Goal: Information Seeking & Learning: Learn about a topic

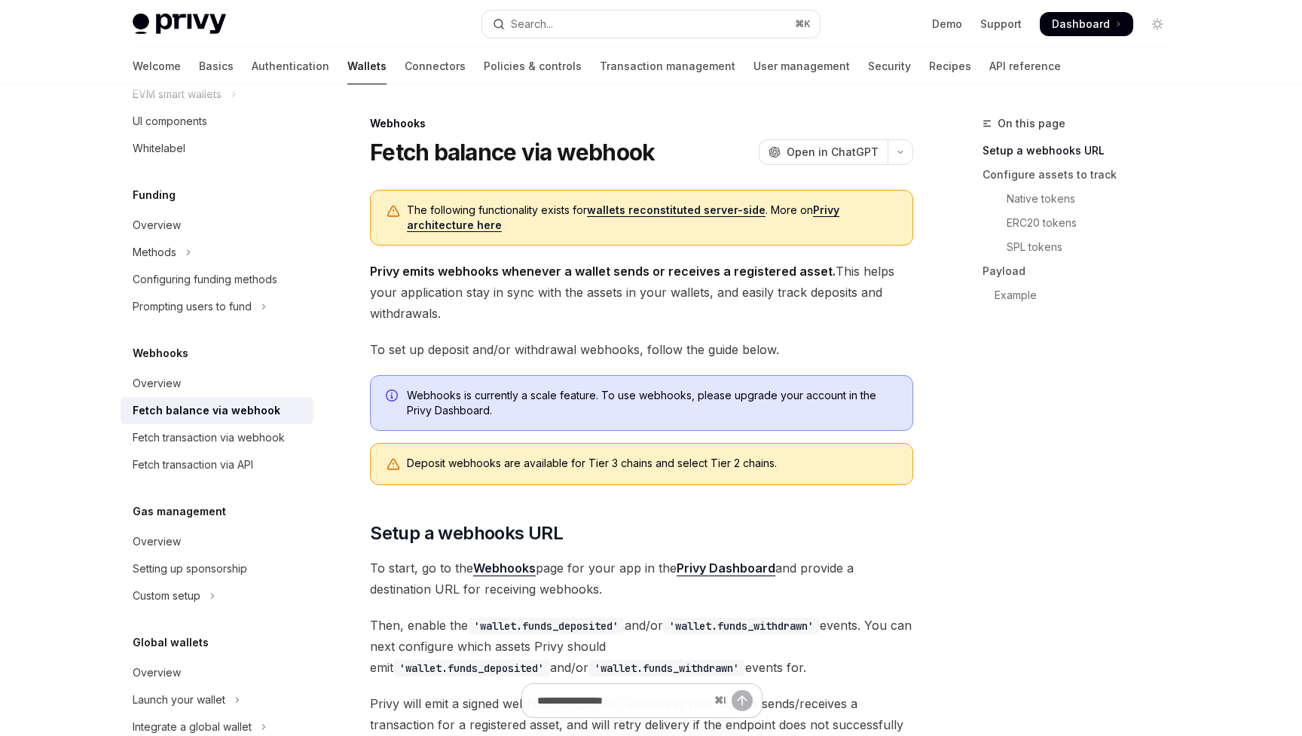
drag, startPoint x: 371, startPoint y: 270, endPoint x: 552, endPoint y: 311, distance: 185.5
click at [552, 311] on span "Privy emits webhooks whenever a wallet sends or receives a registered asset. Th…" at bounding box center [641, 292] width 543 height 63
drag, startPoint x: 552, startPoint y: 311, endPoint x: 368, endPoint y: 266, distance: 188.6
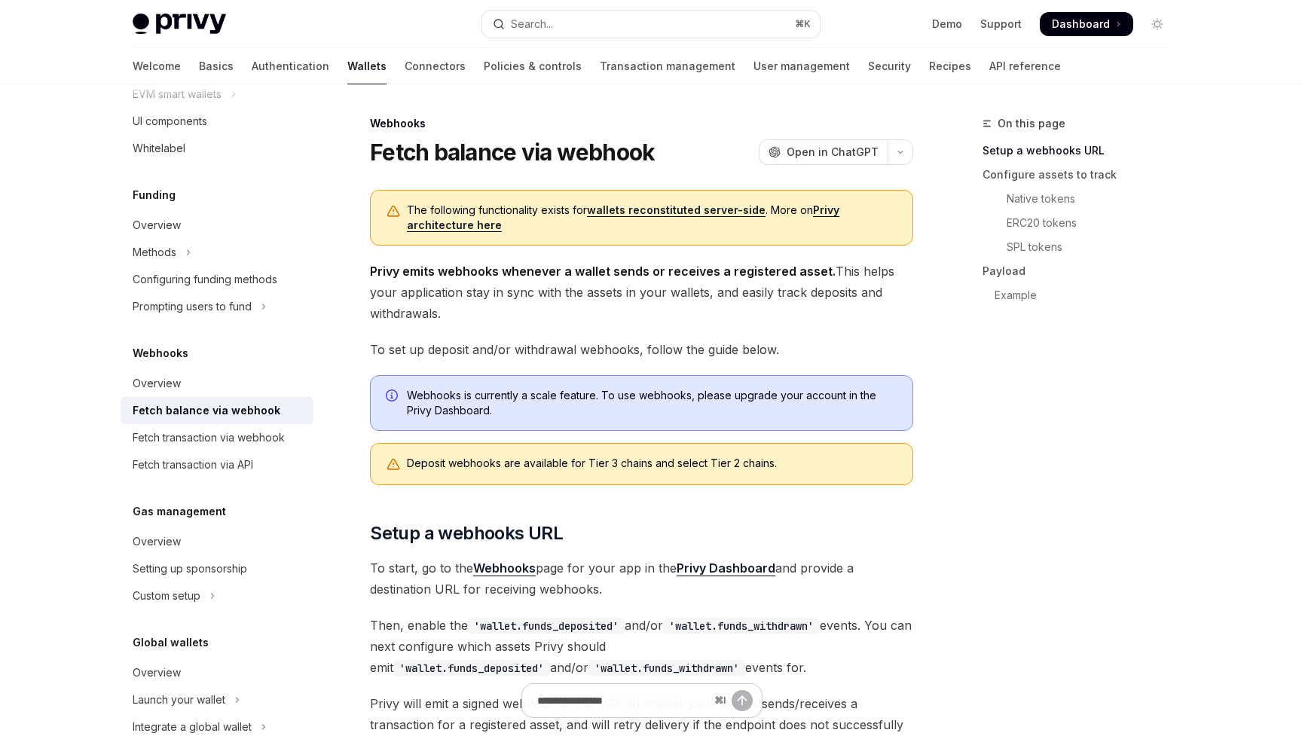
copy span "Privy emits webhooks whenever a wallet sends or receives a registered asset. Th…"
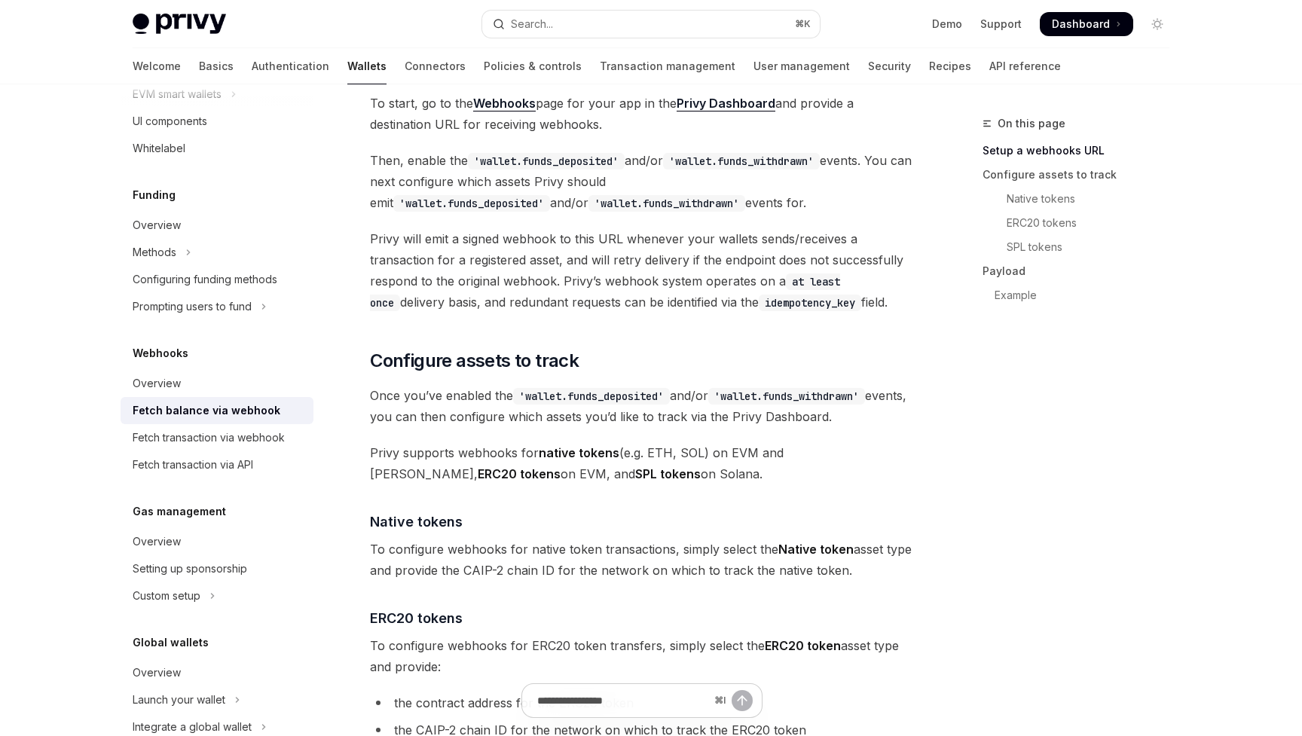
scroll to position [481, 0]
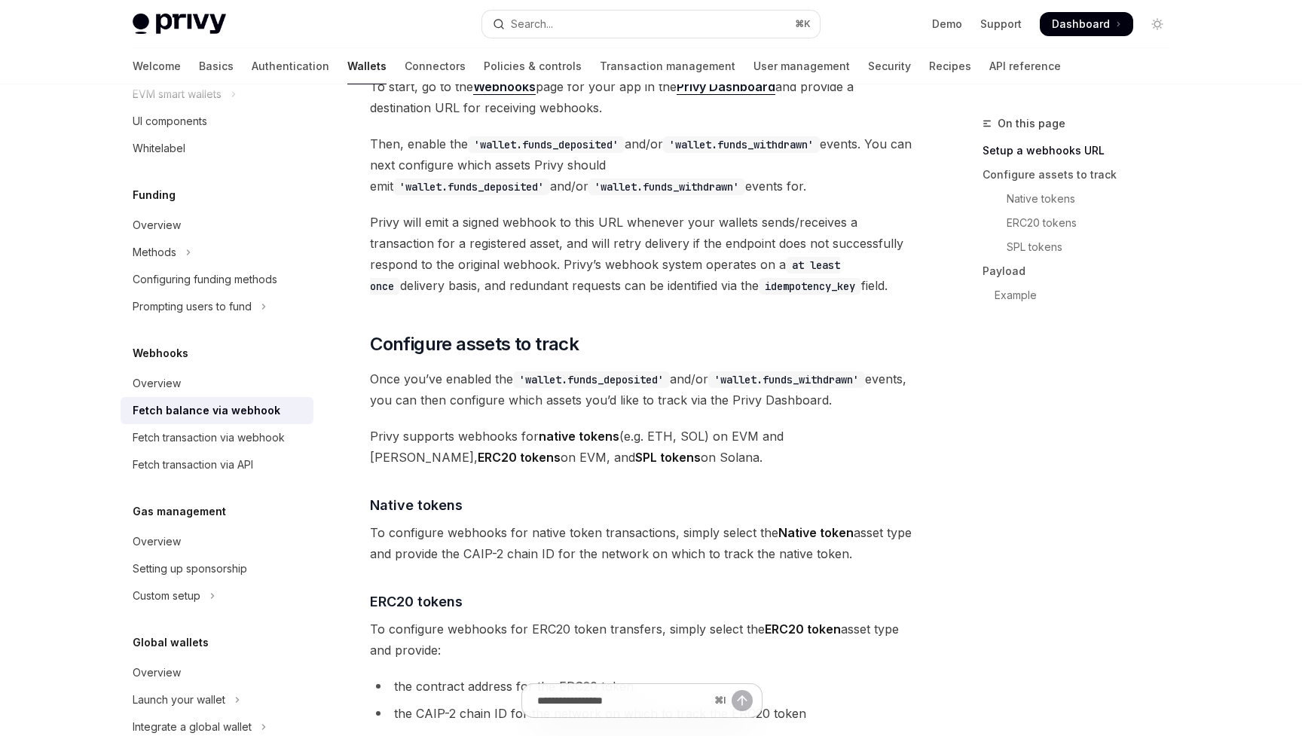
drag, startPoint x: 371, startPoint y: 383, endPoint x: 564, endPoint y: 465, distance: 210.3
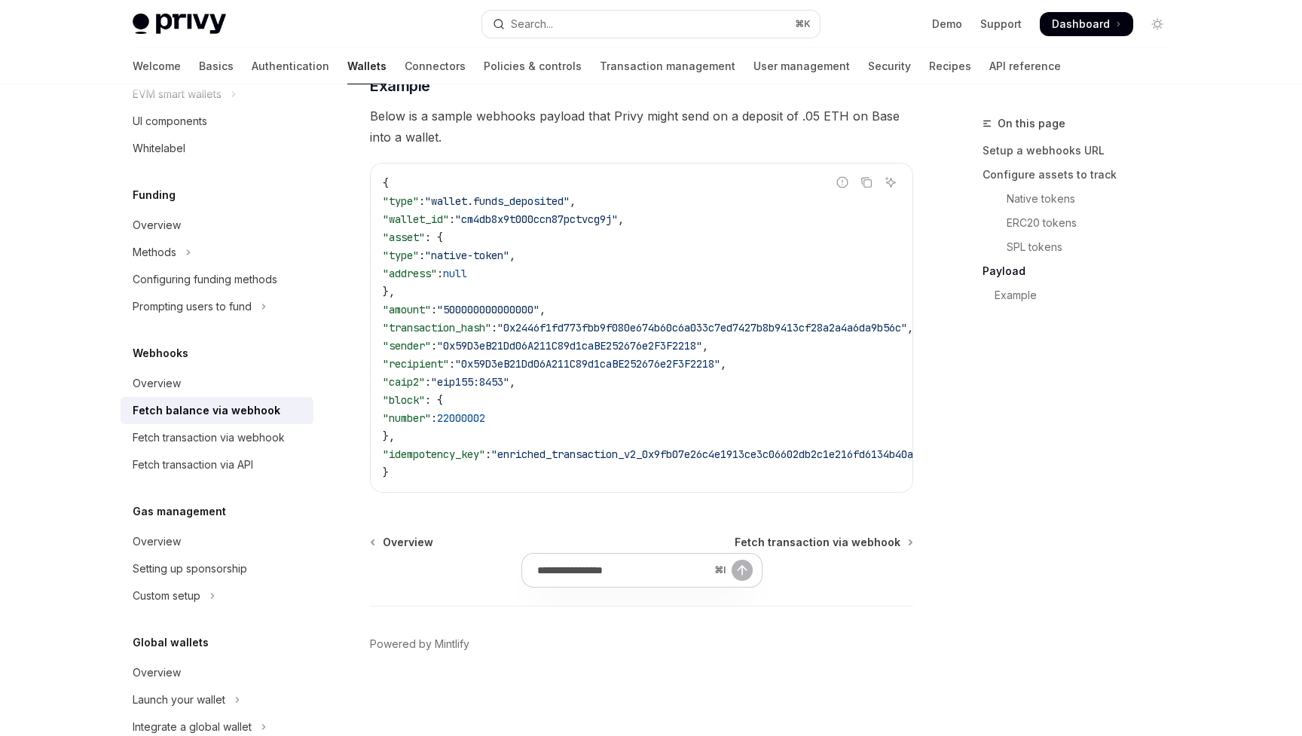
scroll to position [0, 0]
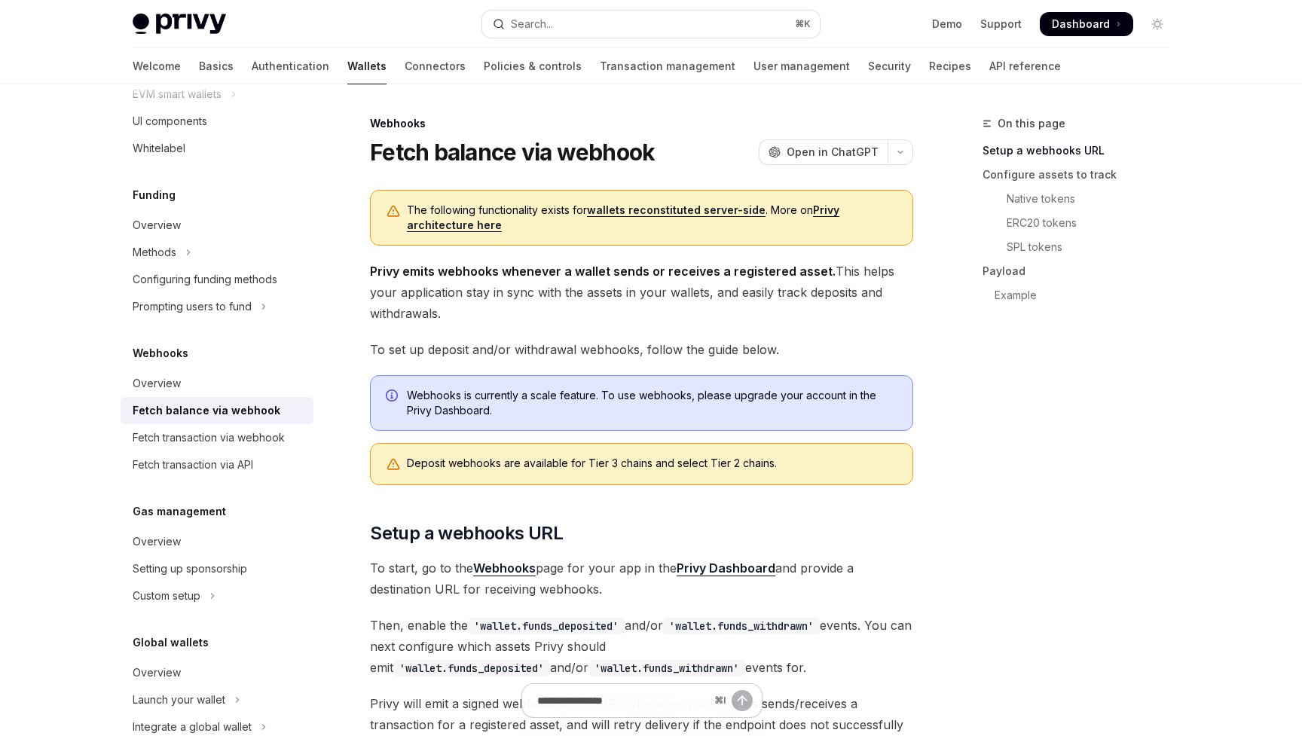
click at [571, 463] on div "Deposit webhooks are available for Tier 3 chains and select Tier 2 chains." at bounding box center [652, 464] width 491 height 17
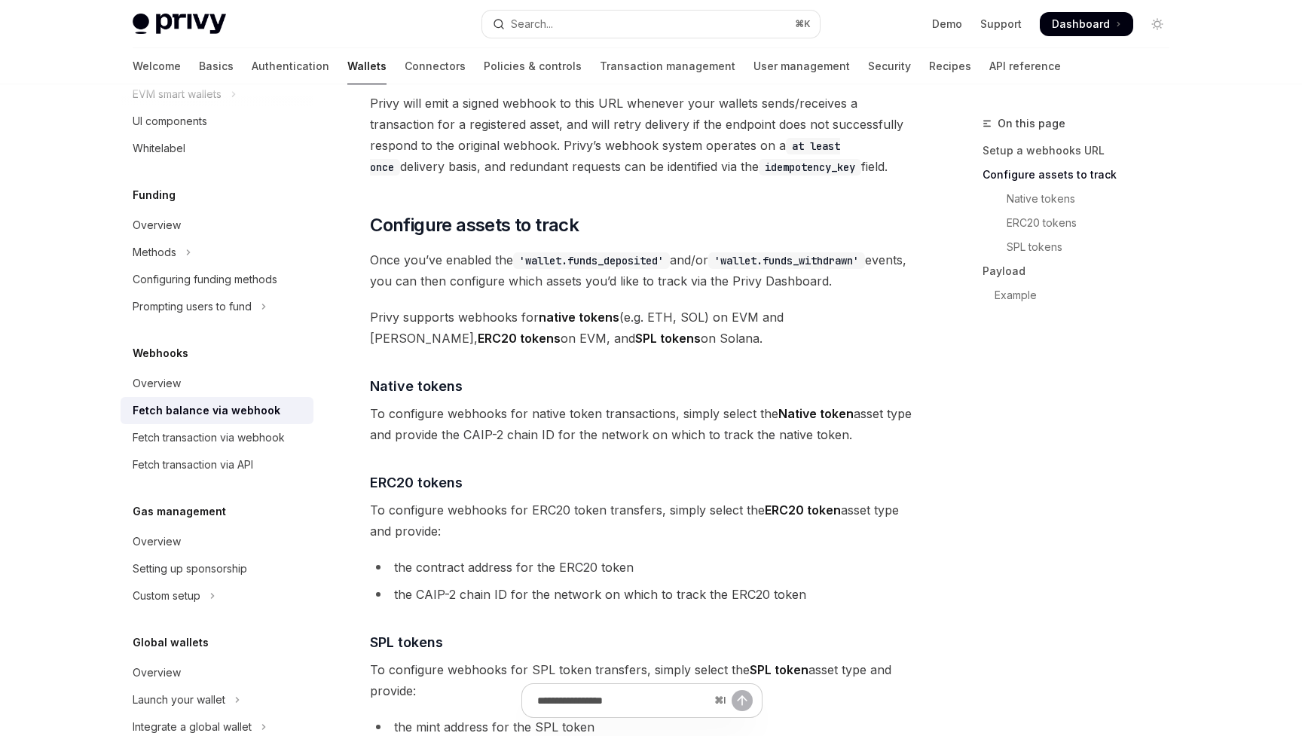
scroll to position [806, 0]
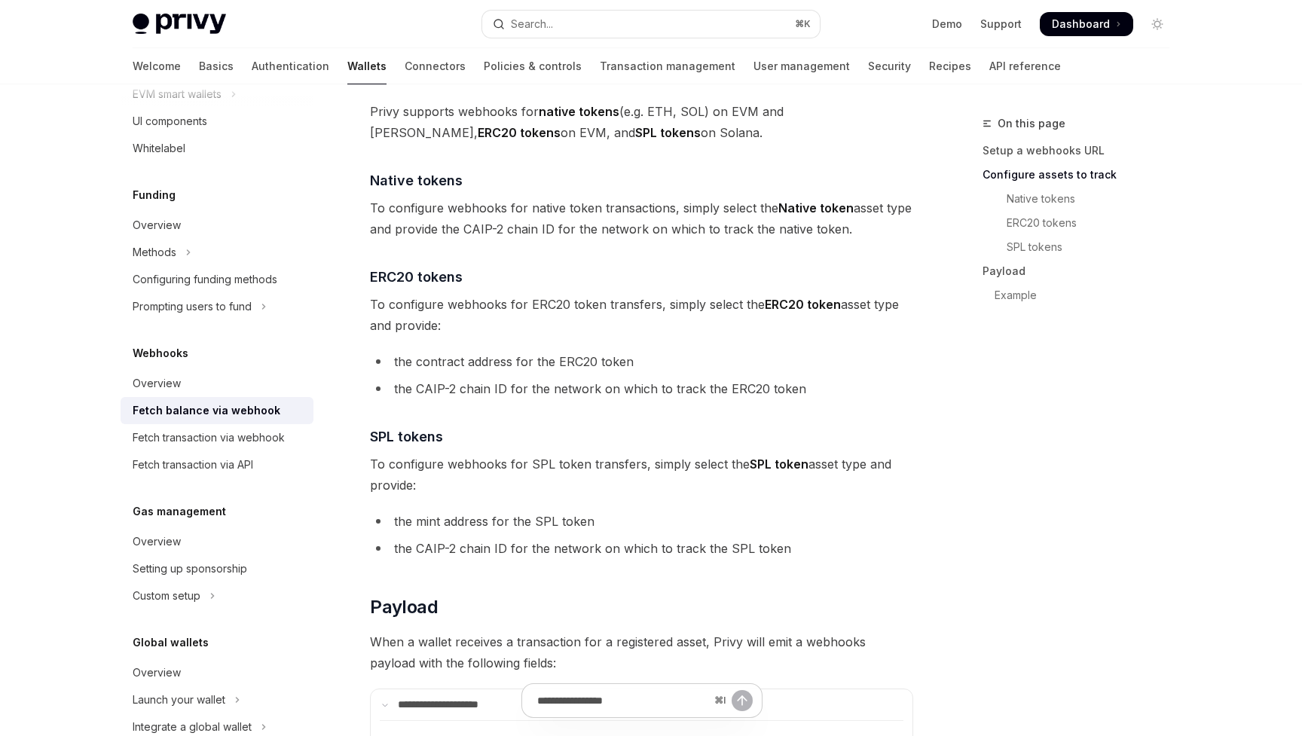
click at [475, 464] on span "To configure webhooks for SPL token transfers, simply select the SPL token asse…" at bounding box center [641, 475] width 543 height 42
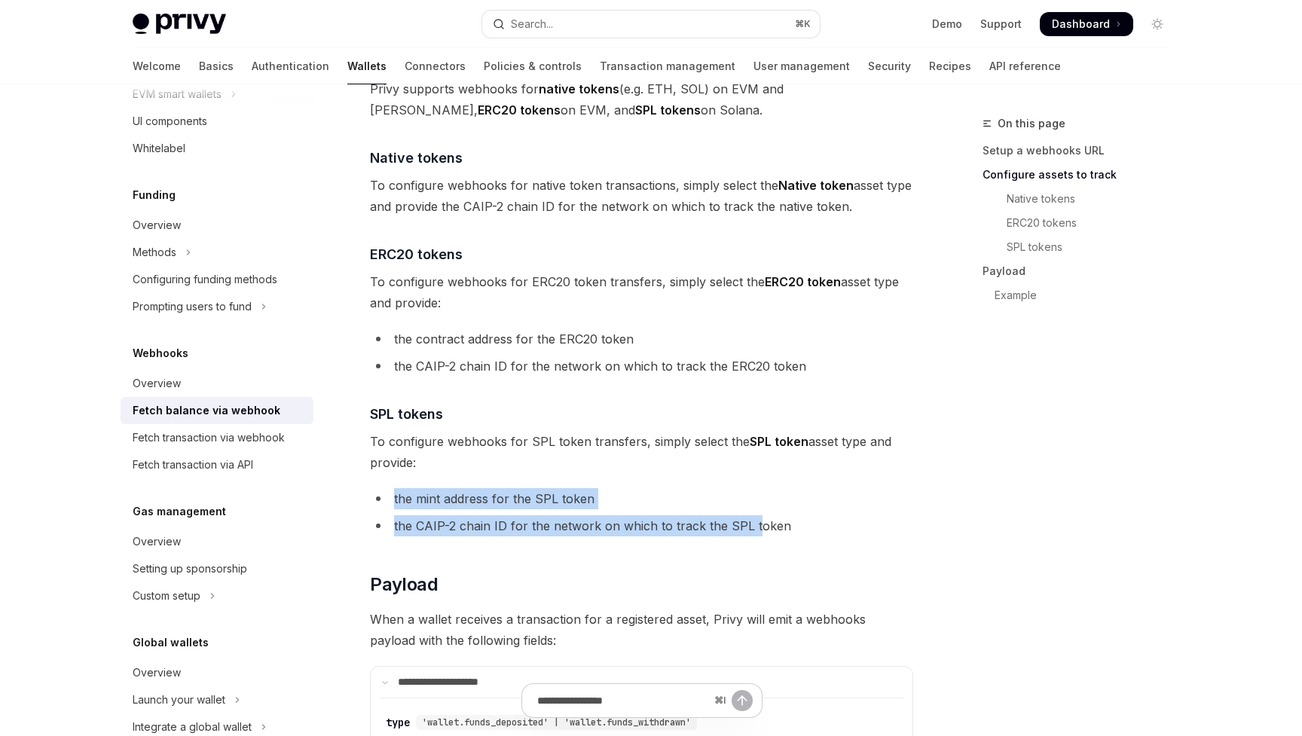
drag, startPoint x: 386, startPoint y: 499, endPoint x: 753, endPoint y: 524, distance: 368.6
click at [753, 524] on ul "the mint address for the SPL token the CAIP-2 chain ID for the network on which…" at bounding box center [641, 512] width 543 height 48
click at [753, 524] on li "the CAIP-2 chain ID for the network on which to track the SPL token" at bounding box center [641, 525] width 543 height 21
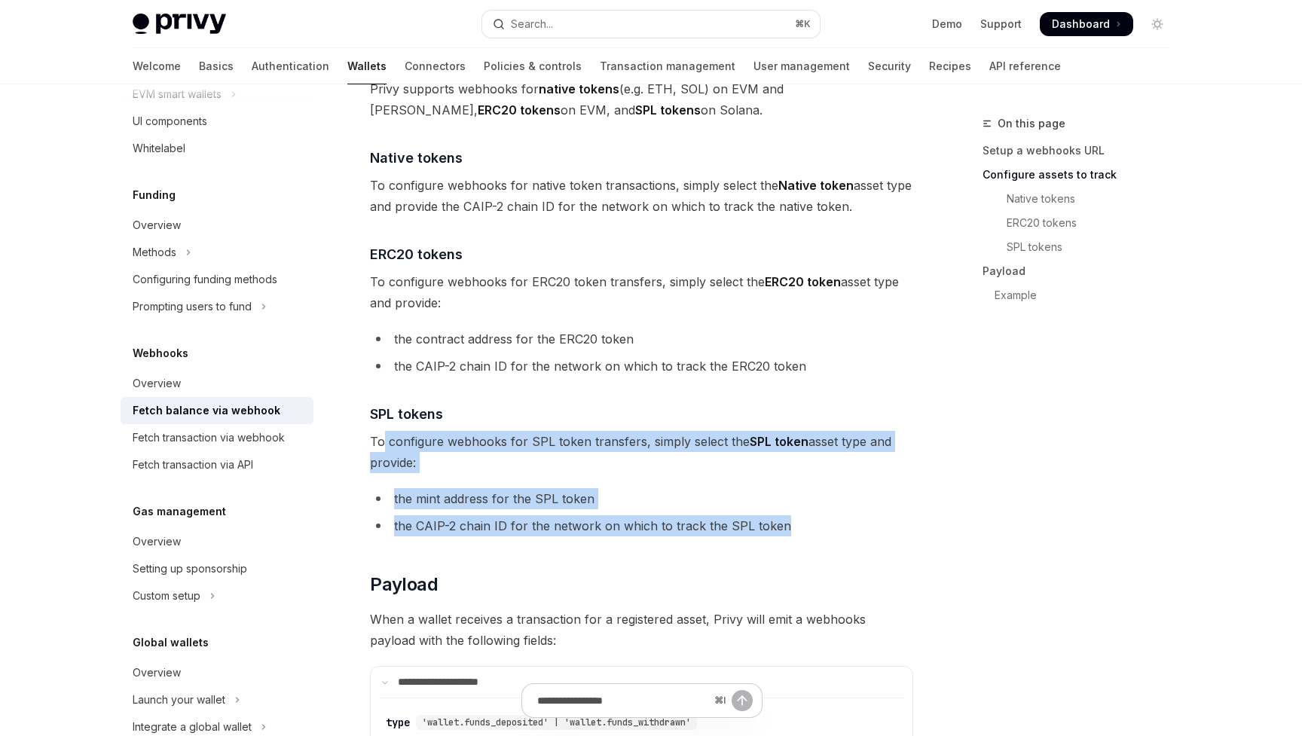
drag, startPoint x: 819, startPoint y: 523, endPoint x: 383, endPoint y: 437, distance: 444.6
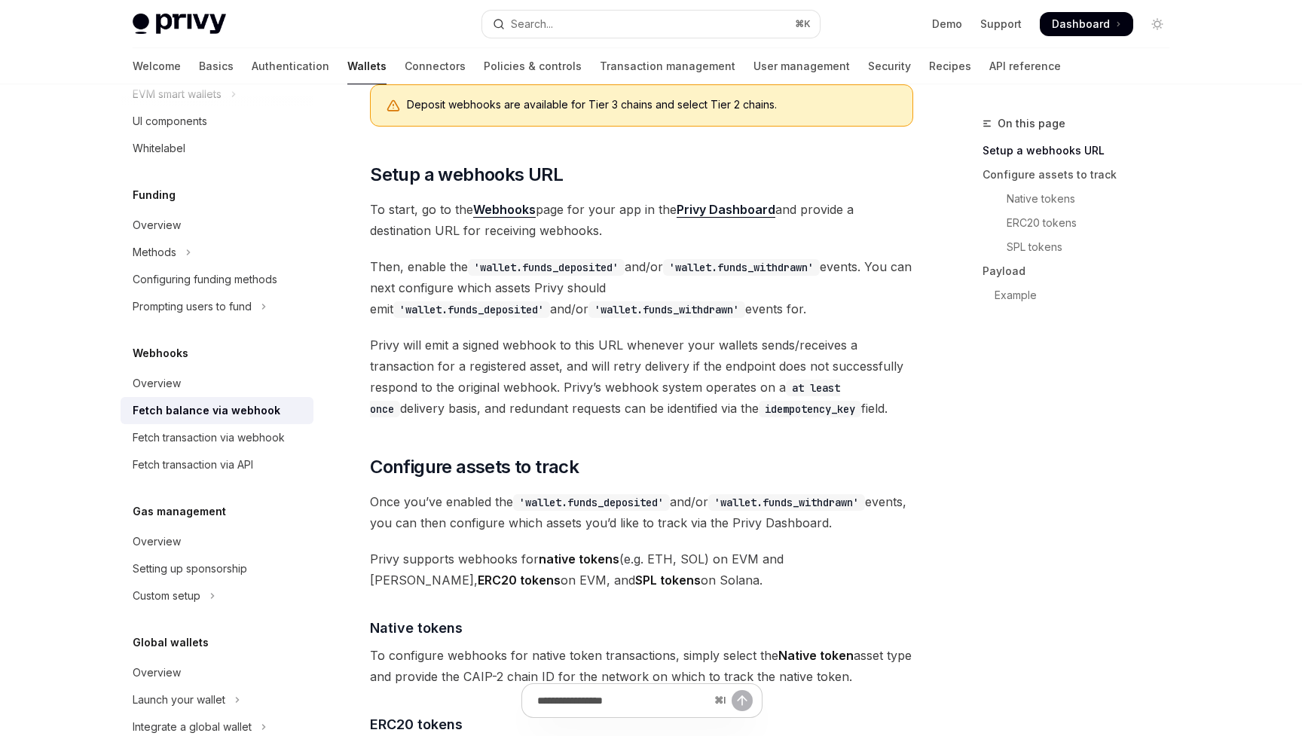
scroll to position [359, 0]
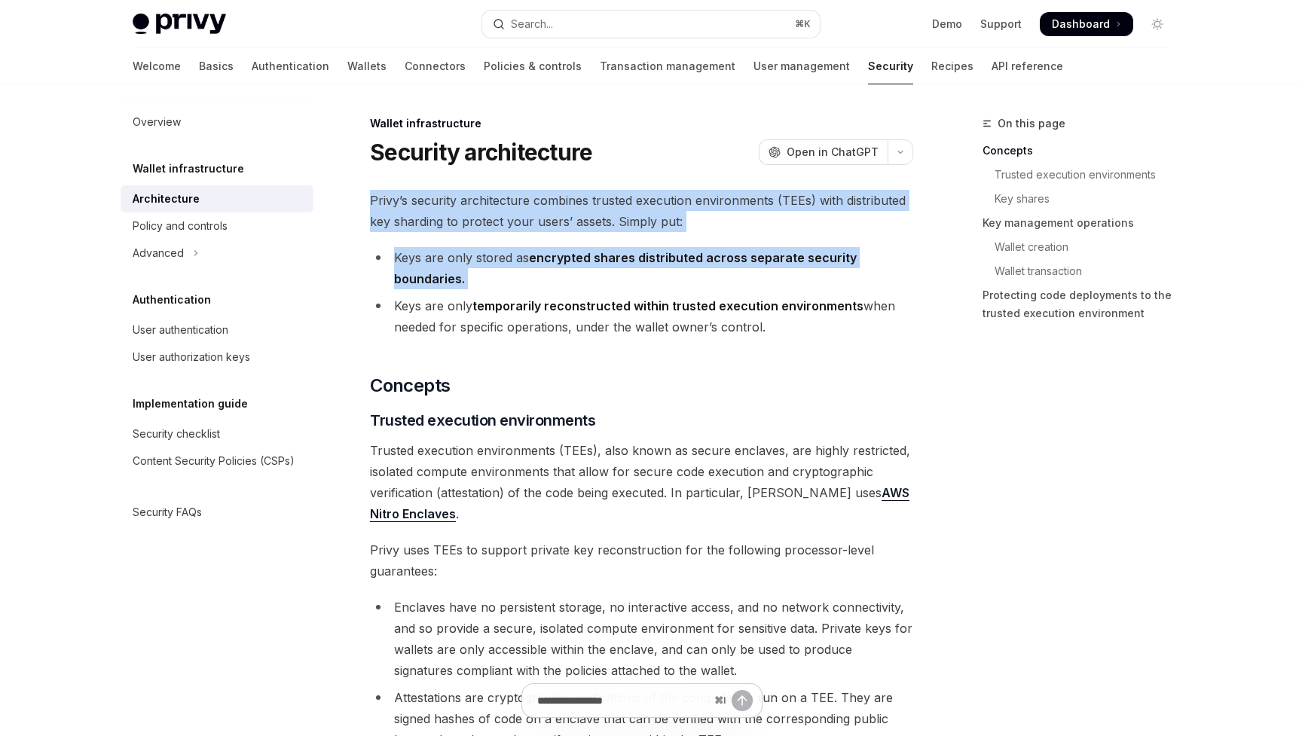
drag, startPoint x: 363, startPoint y: 196, endPoint x: 769, endPoint y: 295, distance: 417.2
